Goal: Information Seeking & Learning: Learn about a topic

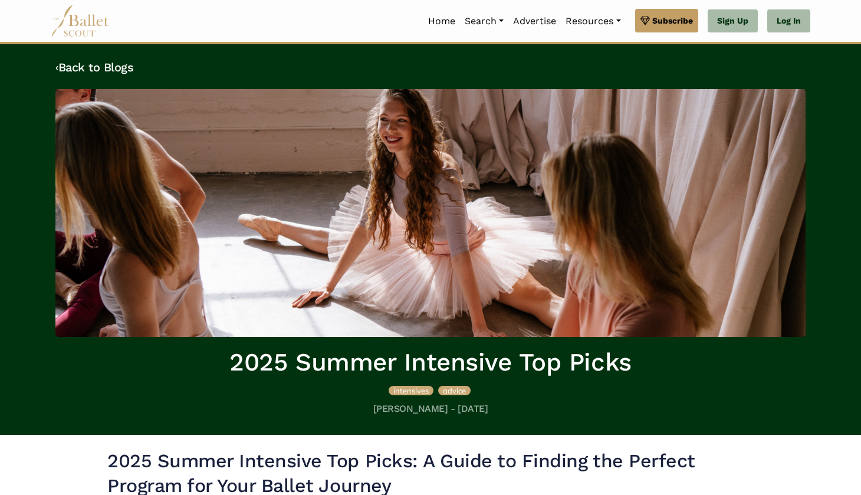
scroll to position [1692, 0]
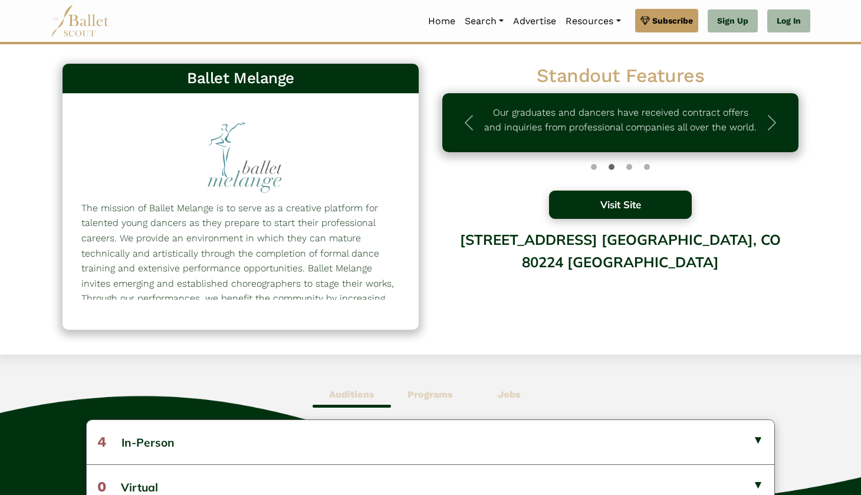
click at [558, 206] on button "Visit Site" at bounding box center [620, 204] width 143 height 28
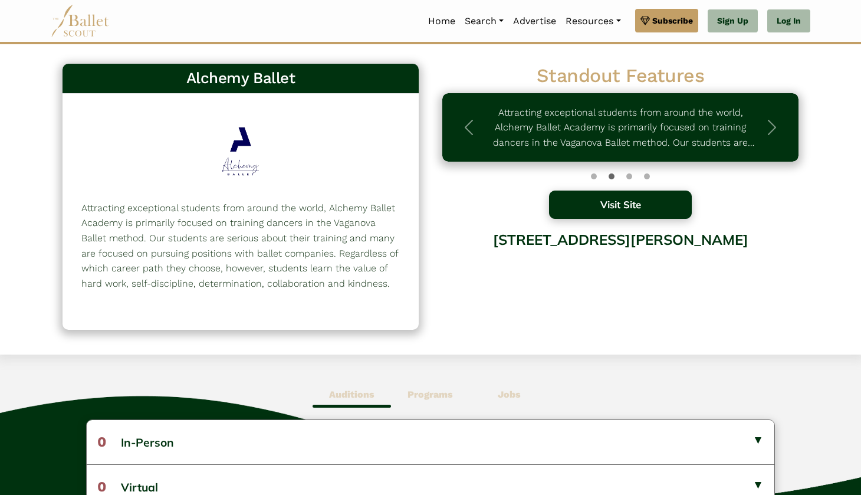
click at [578, 200] on button "Visit Site" at bounding box center [620, 204] width 143 height 28
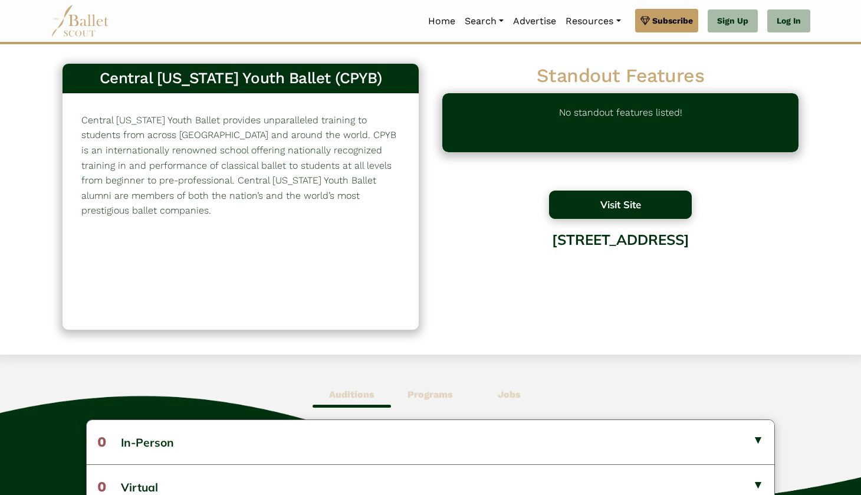
click at [594, 207] on button "Visit Site" at bounding box center [620, 204] width 143 height 28
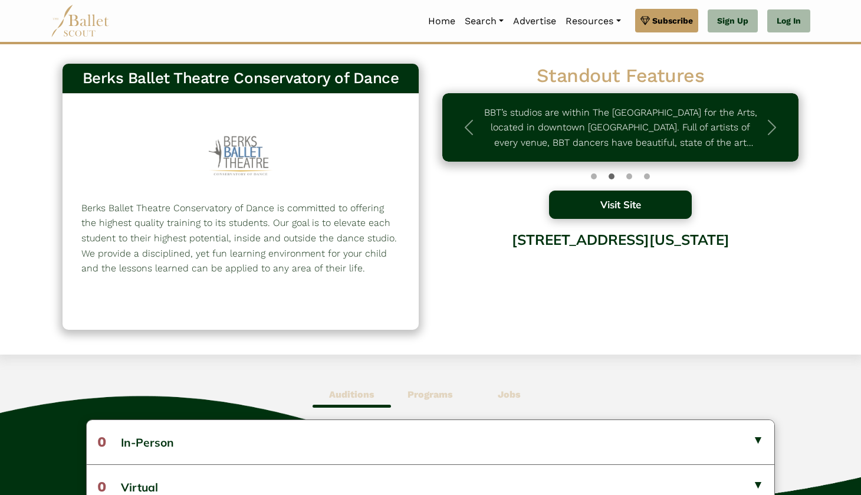
click at [599, 206] on button "Visit Site" at bounding box center [620, 204] width 143 height 28
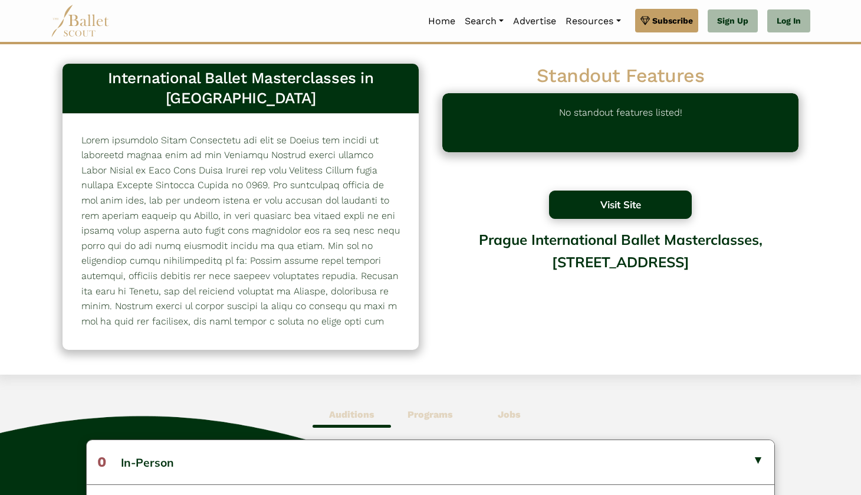
click at [596, 206] on button "Visit Site" at bounding box center [620, 204] width 143 height 28
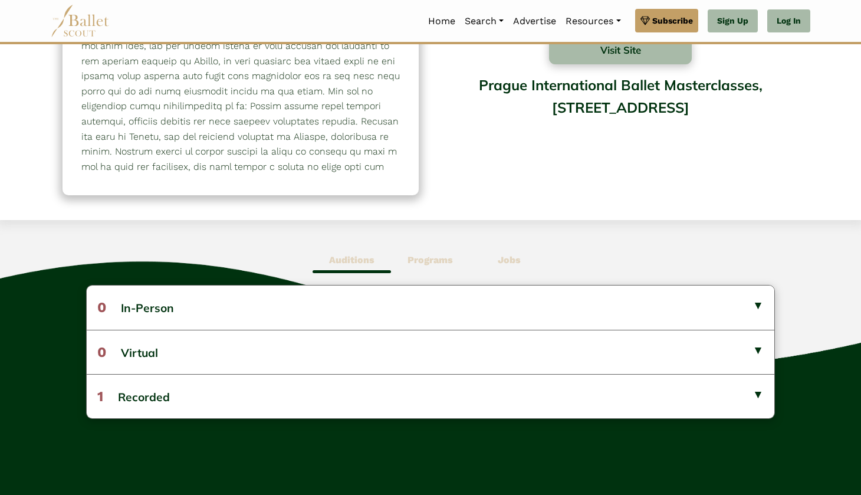
scroll to position [156, 0]
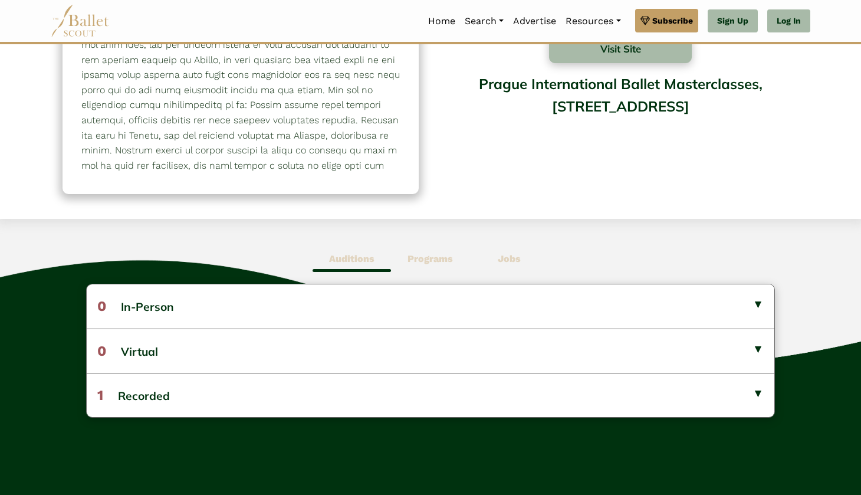
click at [411, 251] on div "Auditions Programs Jobs 0 In-Person No listings found! No listings found! 0 1" at bounding box center [430, 381] width 861 height 324
click at [428, 253] on b "Programs" at bounding box center [429, 258] width 45 height 11
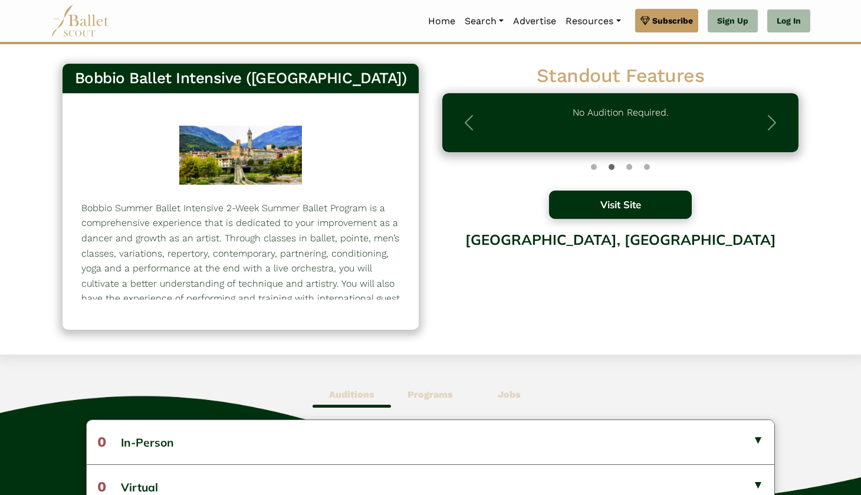
click at [628, 206] on button "Visit Site" at bounding box center [620, 204] width 143 height 28
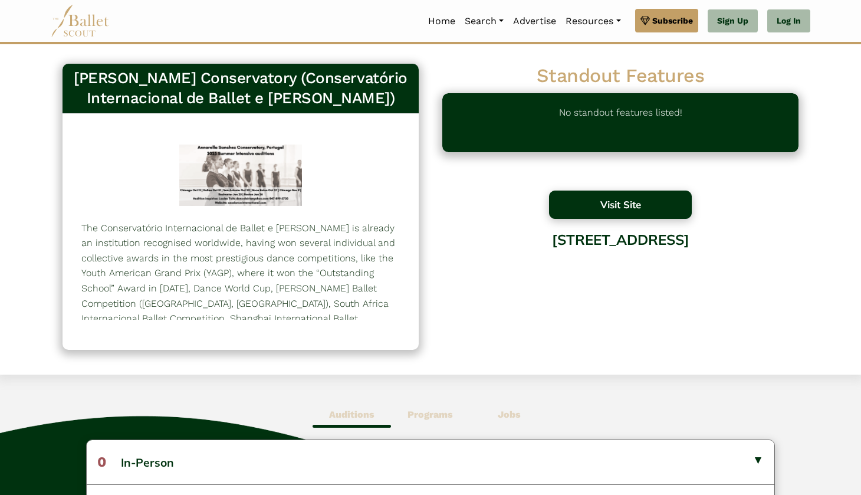
click at [614, 200] on button "Visit Site" at bounding box center [620, 204] width 143 height 28
